Goal: Transaction & Acquisition: Register for event/course

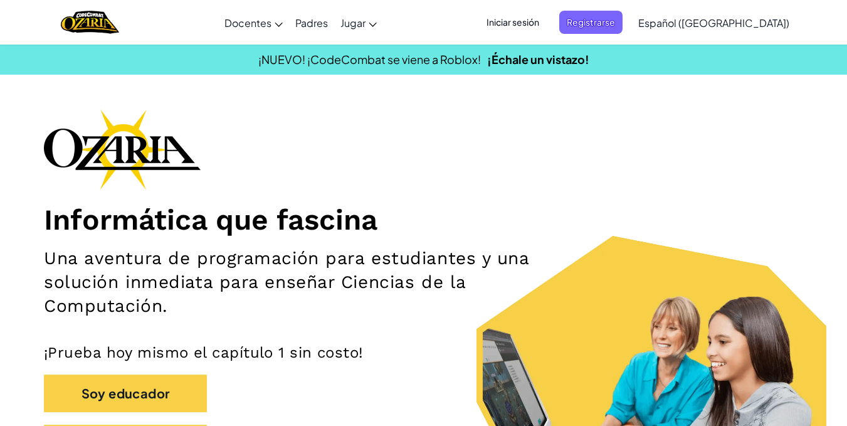
scroll to position [188, 0]
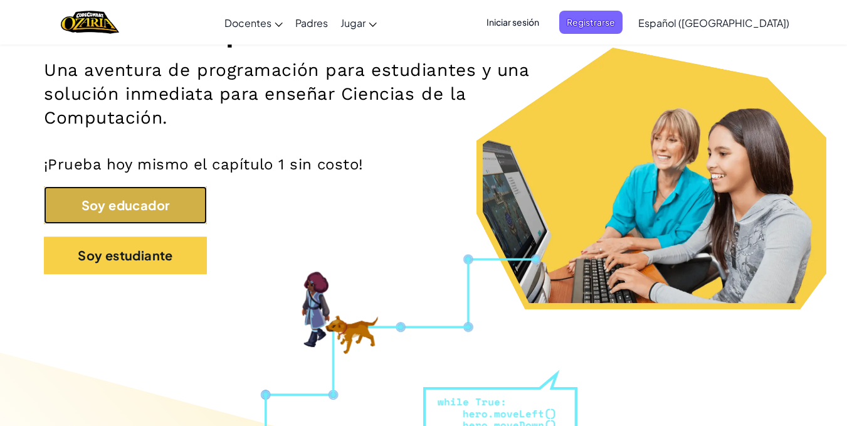
click at [207, 195] on button "Soy educador" at bounding box center [125, 205] width 163 height 38
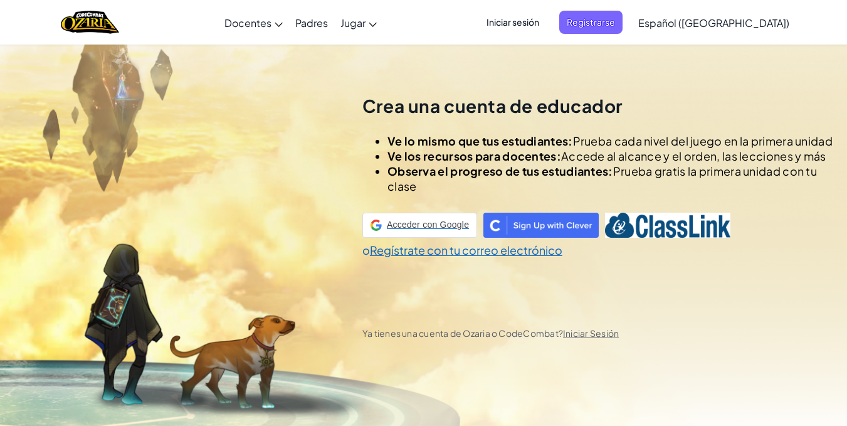
scroll to position [44, 0]
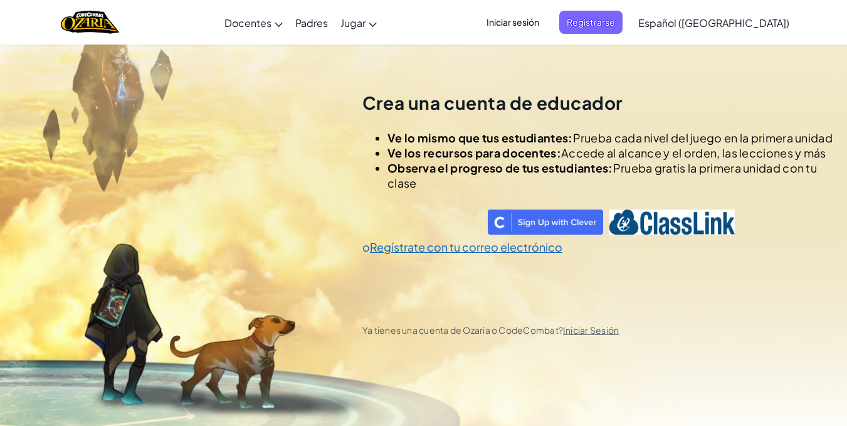
click at [547, 22] on span "Iniciar sesión" at bounding box center [513, 22] width 68 height 23
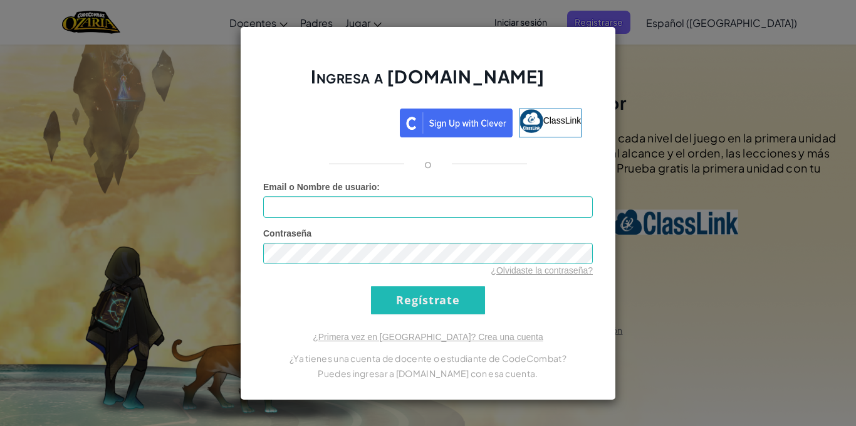
click at [234, 140] on div "Ingresa a [DOMAIN_NAME] ClassLink o Error desconocido. Email o Nombre de usuari…" at bounding box center [428, 213] width 856 height 426
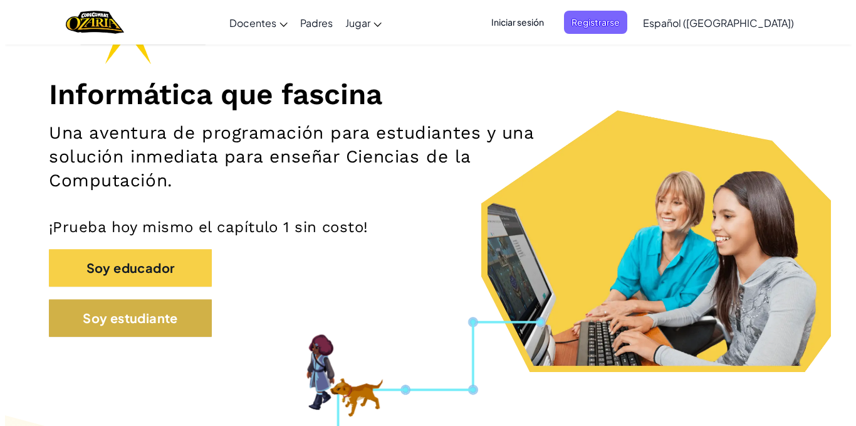
scroll to position [188, 0]
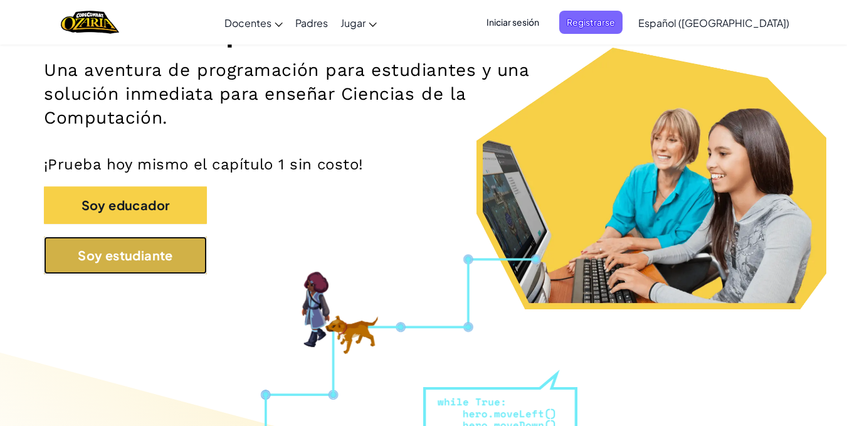
click at [142, 261] on button "Soy estudiante" at bounding box center [125, 255] width 163 height 38
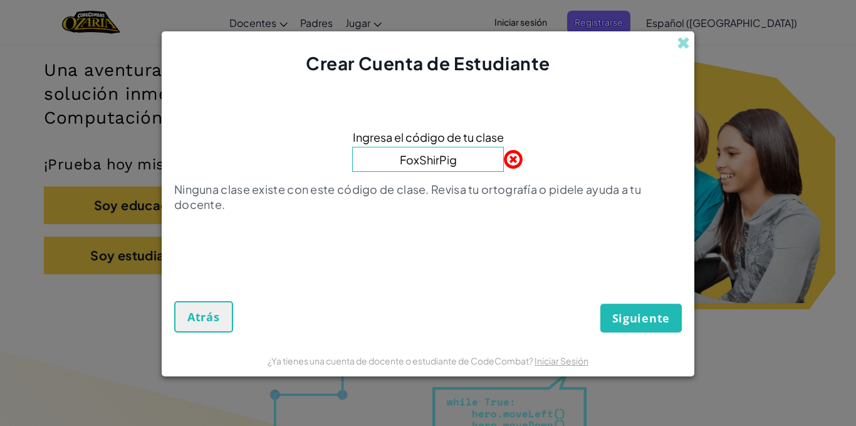
click at [459, 160] on input "FoxShirPig" at bounding box center [428, 159] width 152 height 25
click at [619, 308] on button "Siguiente" at bounding box center [641, 317] width 81 height 29
click at [440, 169] on input "FoxShirPig" at bounding box center [428, 159] width 152 height 25
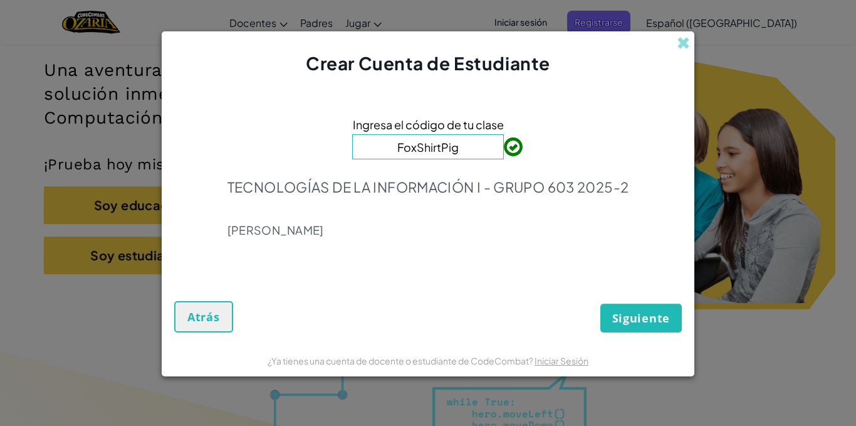
type input "FoxShirtPig"
click at [659, 322] on span "Siguiente" at bounding box center [641, 317] width 58 height 15
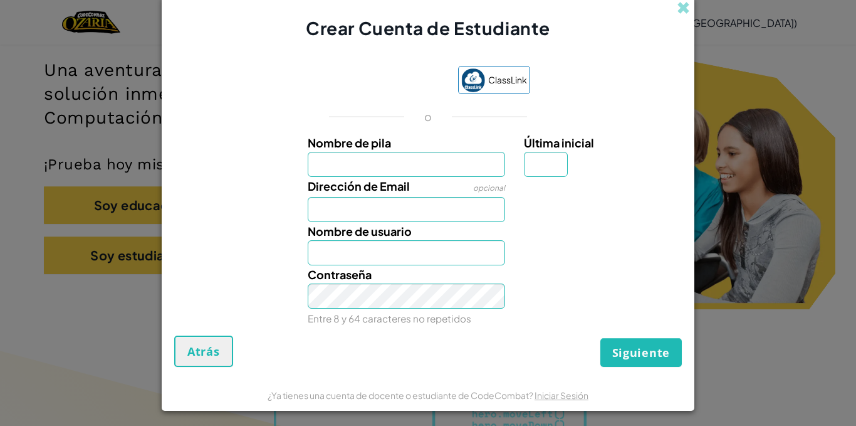
click at [434, 171] on input "Nombre de pila" at bounding box center [407, 164] width 198 height 25
click at [680, 3] on span at bounding box center [683, 7] width 13 height 13
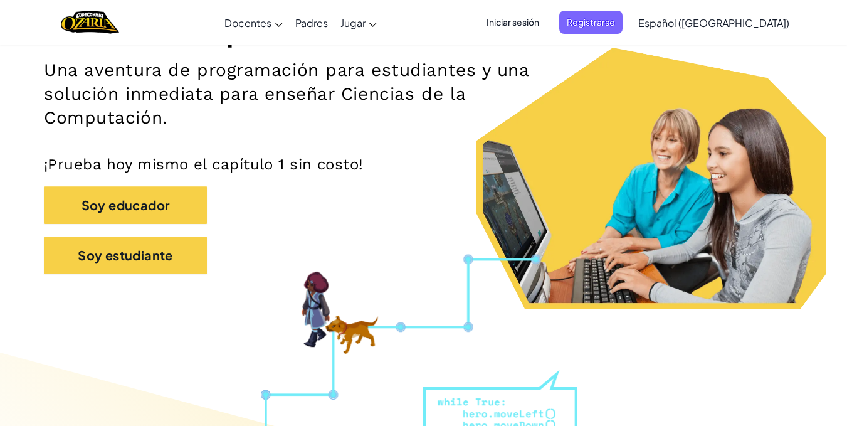
click at [545, 21] on span "Iniciar sesión" at bounding box center [513, 22] width 68 height 23
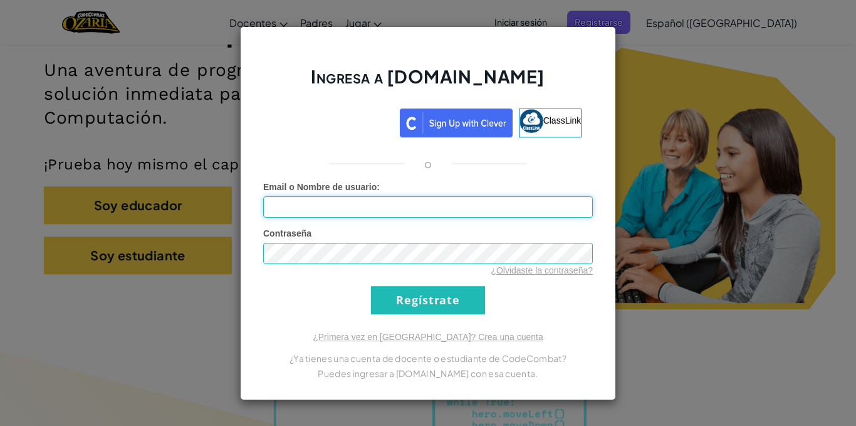
click at [364, 197] on input "Email o Nombre de usuario :" at bounding box center [428, 206] width 330 height 21
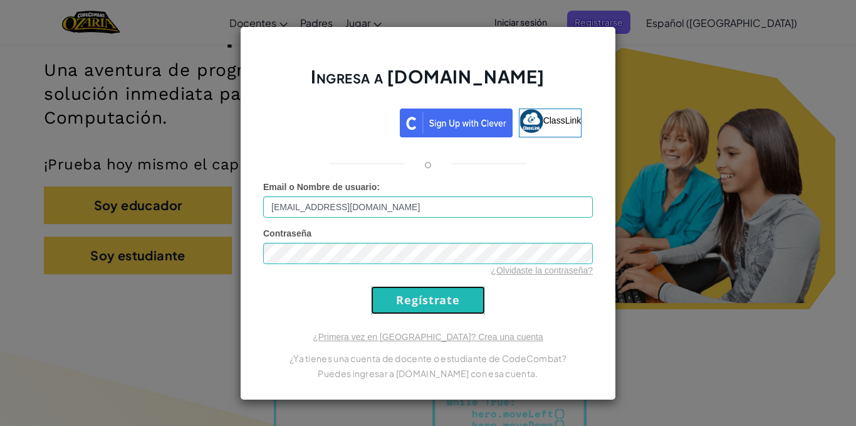
click at [407, 305] on input "Regístrate" at bounding box center [428, 300] width 114 height 28
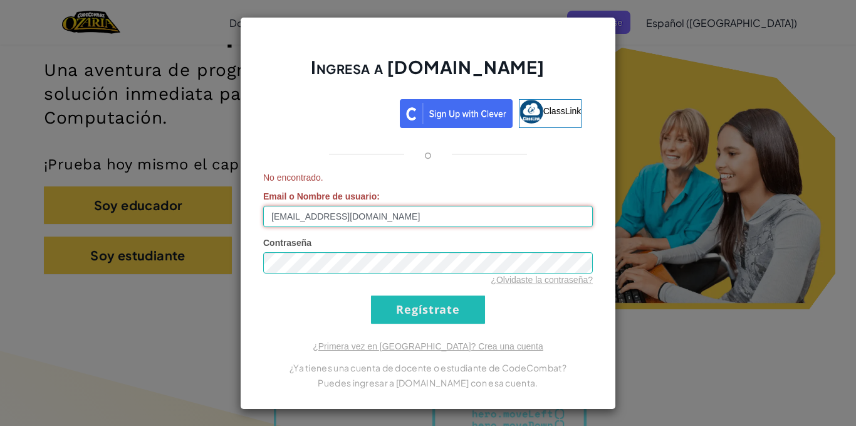
click at [277, 217] on input "[EMAIL_ADDRESS][DOMAIN_NAME]" at bounding box center [428, 216] width 330 height 21
click at [285, 214] on input "[EMAIL_ADDRESS][DOMAIN_NAME]" at bounding box center [428, 216] width 330 height 21
click at [289, 215] on input "[EMAIL_ADDRESS][DOMAIN_NAME]" at bounding box center [428, 216] width 330 height 21
click at [293, 216] on input "[EMAIL_ADDRESS][DOMAIN_NAME]" at bounding box center [428, 216] width 330 height 21
type input "[EMAIL_ADDRESS][DOMAIN_NAME]"
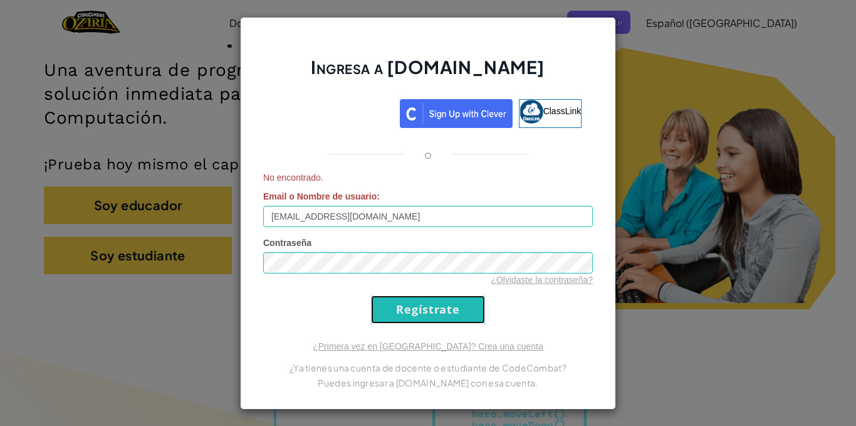
click at [392, 295] on input "Regístrate" at bounding box center [428, 309] width 114 height 28
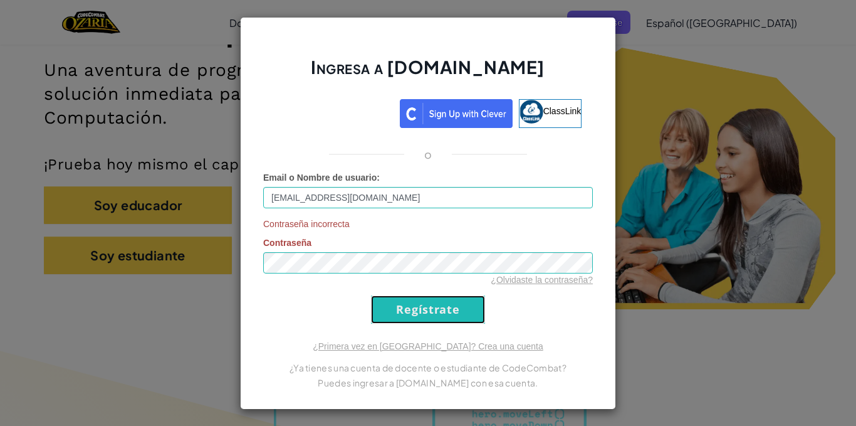
click at [391, 298] on input "Regístrate" at bounding box center [428, 309] width 114 height 28
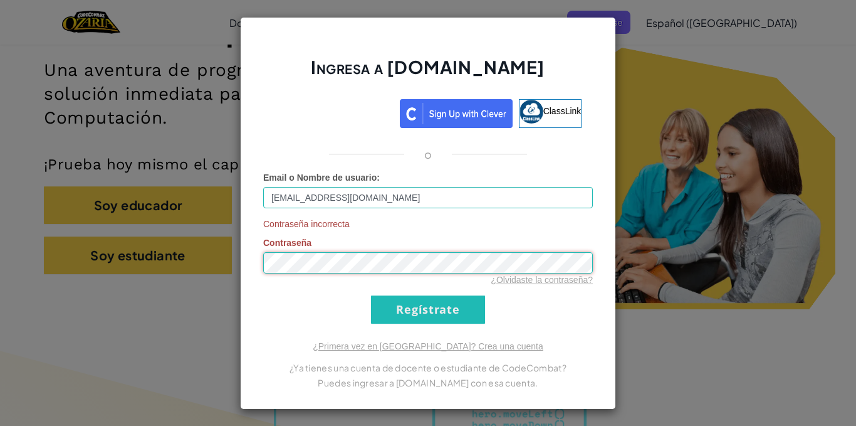
click at [248, 265] on div "Ingresa a [DOMAIN_NAME] ClassLink o Email o Nombre de usuario : [EMAIL_ADDRESS]…" at bounding box center [428, 213] width 376 height 392
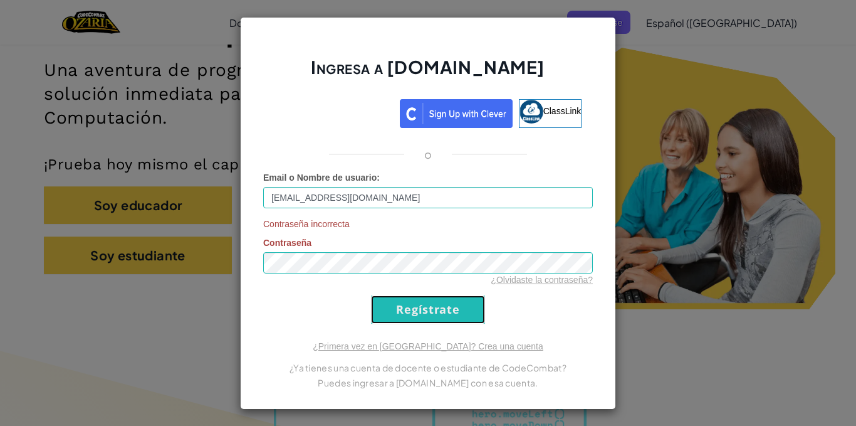
click at [417, 310] on input "Regístrate" at bounding box center [428, 309] width 114 height 28
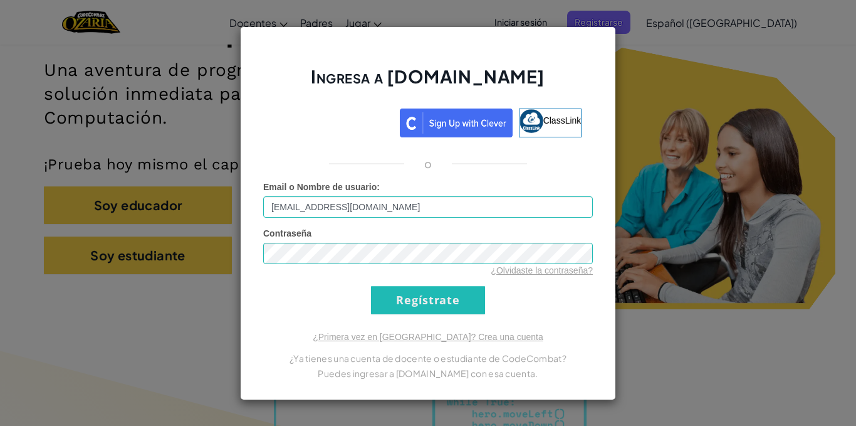
drag, startPoint x: 417, startPoint y: 308, endPoint x: 364, endPoint y: 300, distance: 53.4
click at [364, 300] on form "Email o Nombre de usuario : [EMAIL_ADDRESS][DOMAIN_NAME] Contraseña ¿Olvidaste …" at bounding box center [428, 248] width 330 height 134
click at [391, 297] on input "Regístrate" at bounding box center [428, 300] width 114 height 28
